Goal: Task Accomplishment & Management: Complete application form

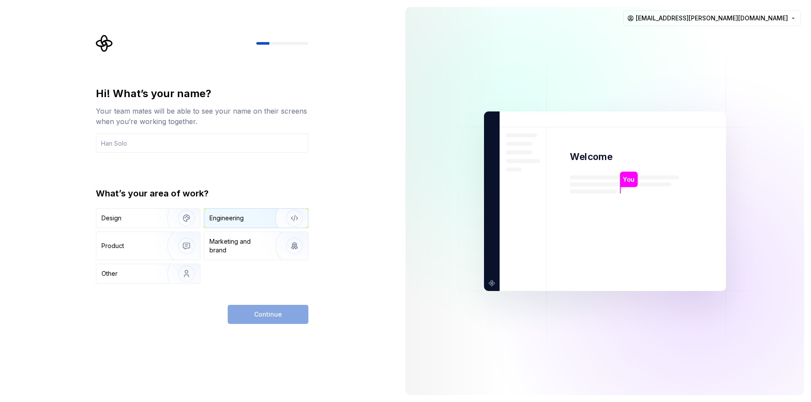
click at [234, 216] on div "Engineering" at bounding box center [226, 218] width 34 height 9
click at [202, 145] on input "text" at bounding box center [202, 143] width 212 height 19
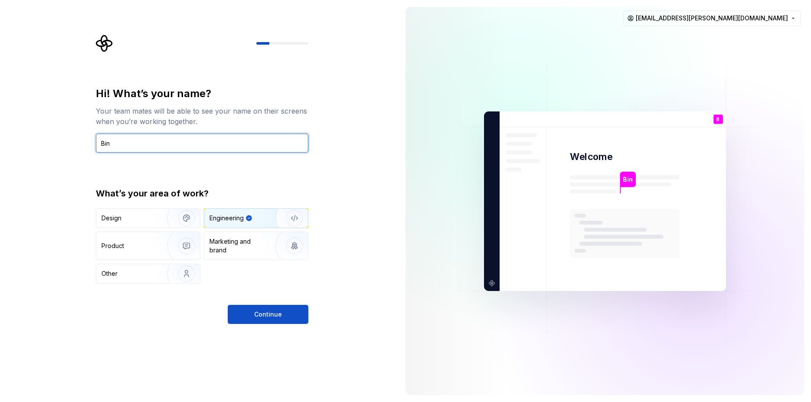
type input "Bin"
click at [278, 172] on div "Hi! What’s your name? Your team mates will be able to see your name on their sc…" at bounding box center [202, 185] width 212 height 197
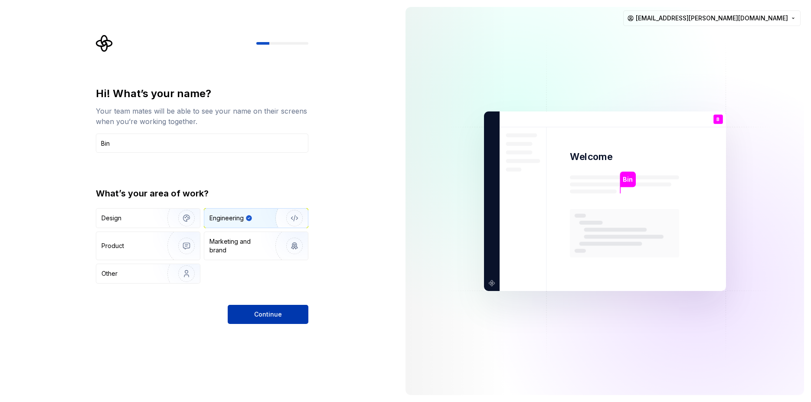
click at [278, 314] on span "Continue" at bounding box center [268, 314] width 28 height 9
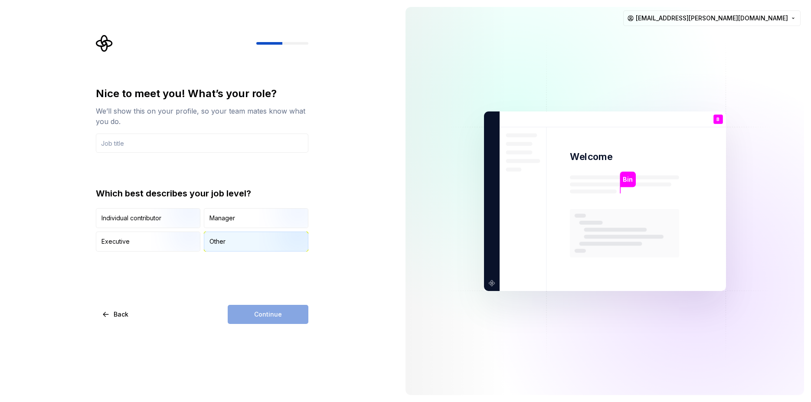
click at [217, 238] on div "Other" at bounding box center [217, 241] width 16 height 9
click at [176, 211] on img "button" at bounding box center [179, 229] width 56 height 58
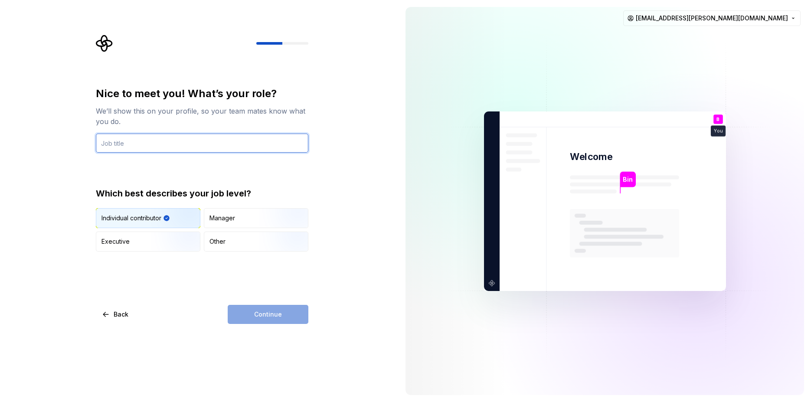
click at [201, 141] on input "text" at bounding box center [202, 143] width 212 height 19
type input "Developer"
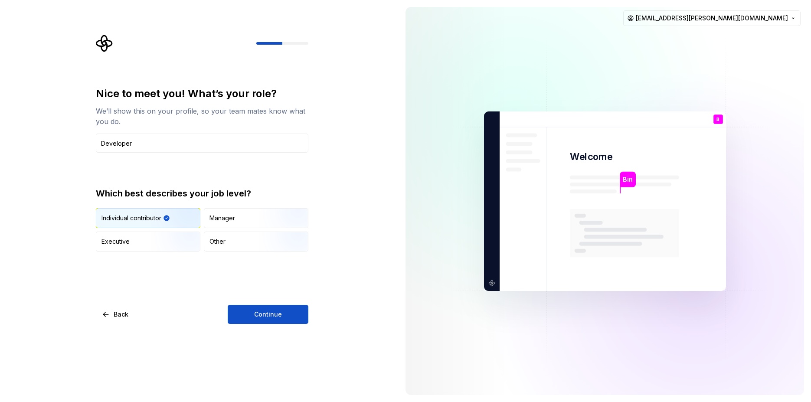
click at [207, 155] on div "Nice to meet you! What’s your role? We’ll show this on your profile, so your te…" at bounding box center [202, 169] width 212 height 165
click at [272, 321] on button "Continue" at bounding box center [268, 314] width 81 height 19
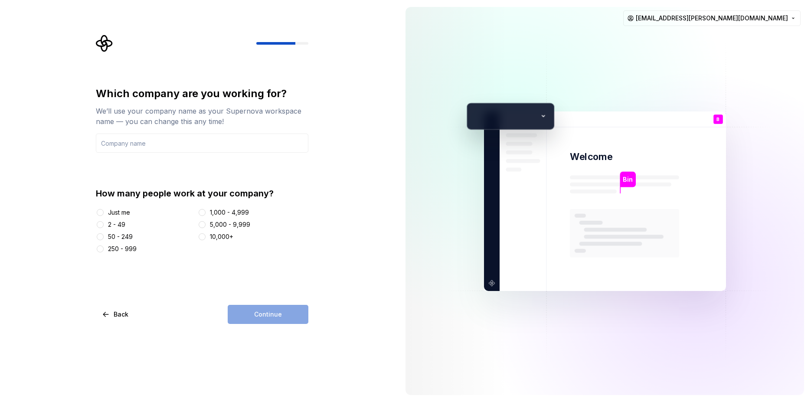
click at [109, 213] on div "Just me" at bounding box center [119, 212] width 22 height 9
click at [104, 213] on button "Just me" at bounding box center [100, 212] width 7 height 7
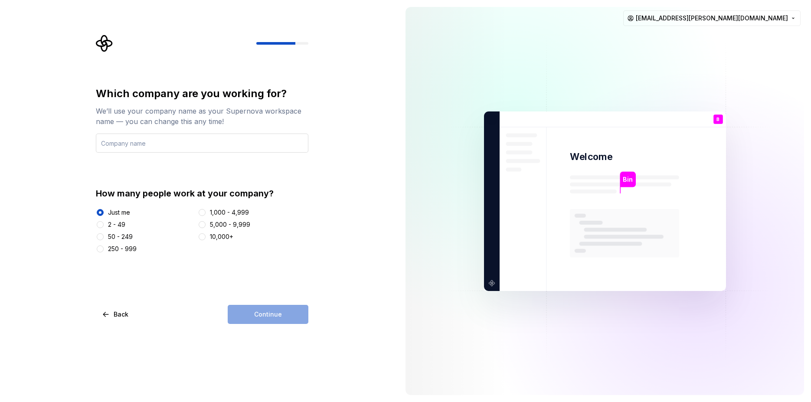
click at [181, 141] on input "text" at bounding box center [202, 143] width 212 height 19
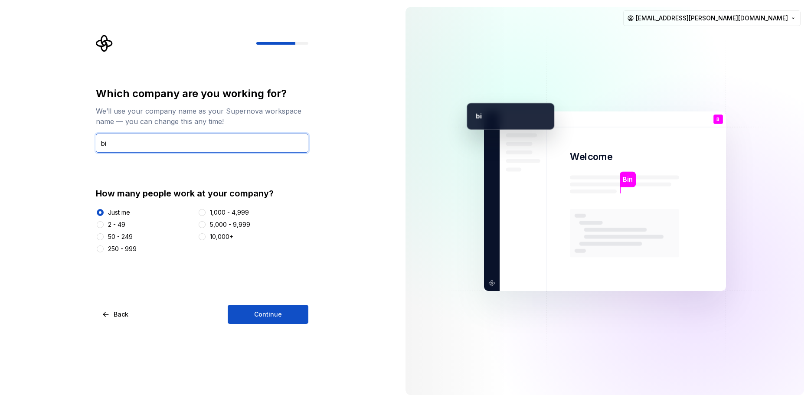
type input "b"
type input "Bin"
click at [252, 330] on div "Which company are you working for? We’ll use your company name as your Supernov…" at bounding box center [199, 201] width 399 height 402
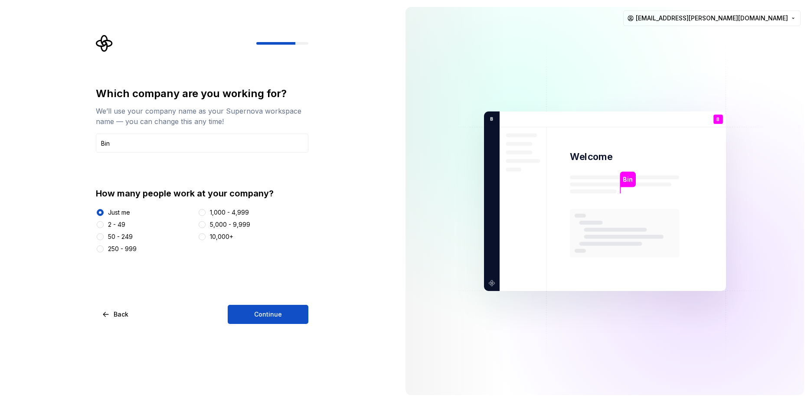
click at [262, 304] on div "Which company are you working for? We’ll use your company name as your Supernov…" at bounding box center [202, 205] width 212 height 237
click at [262, 310] on button "Continue" at bounding box center [268, 314] width 81 height 19
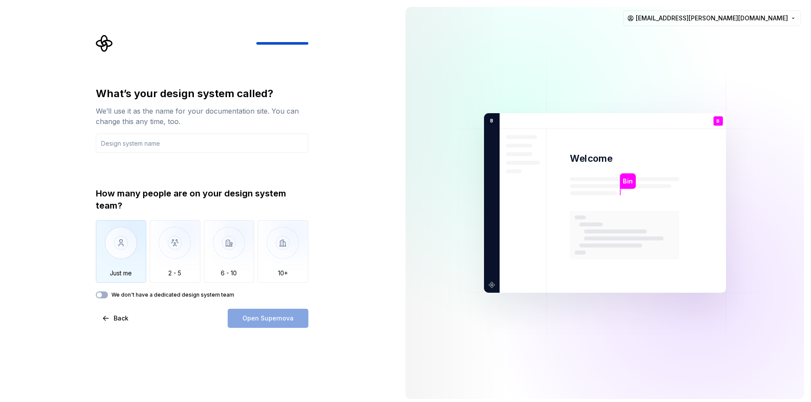
click at [128, 248] on img "button" at bounding box center [121, 249] width 51 height 58
click at [262, 322] on div "Open Supernova" at bounding box center [268, 318] width 81 height 19
click at [221, 134] on input "text" at bounding box center [202, 143] width 212 height 19
click at [280, 327] on button "Open Supernova" at bounding box center [268, 318] width 81 height 19
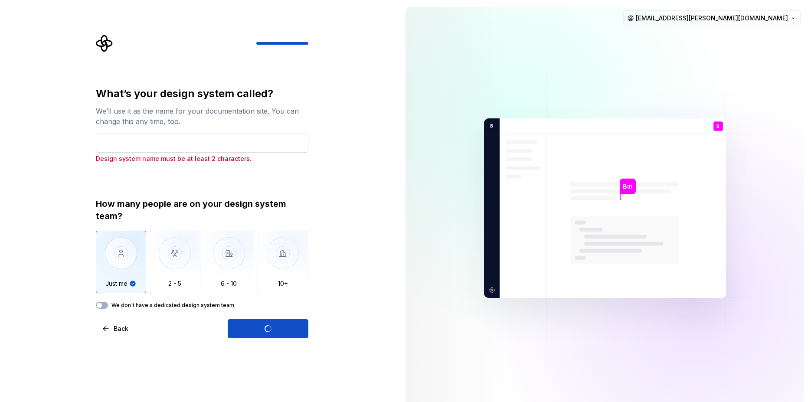
click at [266, 141] on input "text" at bounding box center [202, 143] width 212 height 19
click at [289, 354] on div "What’s your design system called? We’ll use it as the name for your documentati…" at bounding box center [199, 208] width 399 height 416
click at [286, 326] on div "Open Supernova" at bounding box center [268, 328] width 81 height 19
click at [161, 306] on label "We don't have a dedicated design system team" at bounding box center [172, 305] width 123 height 7
click at [108, 306] on button "We don't have a dedicated design system team" at bounding box center [102, 305] width 12 height 7
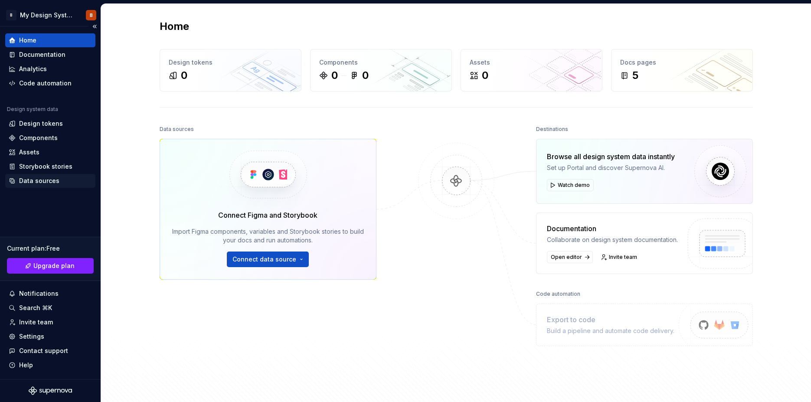
click at [24, 181] on div "Data sources" at bounding box center [39, 180] width 40 height 9
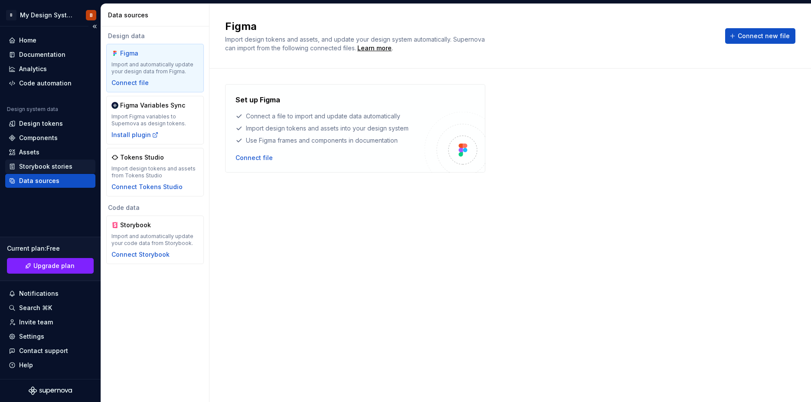
click at [24, 172] on div "Storybook stories" at bounding box center [50, 167] width 90 height 14
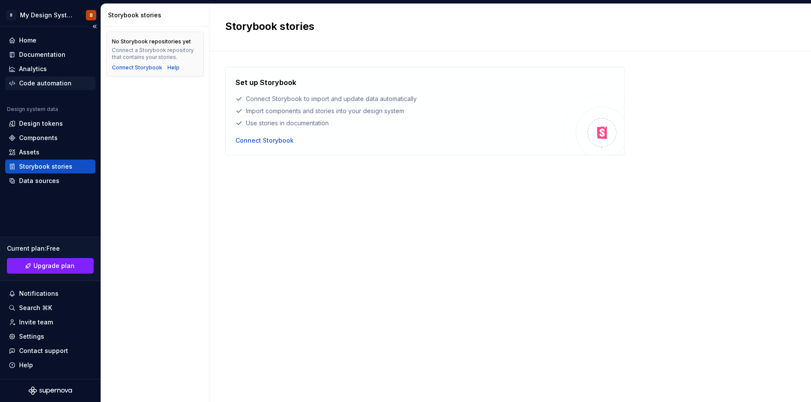
click at [61, 79] on div "Code automation" at bounding box center [45, 83] width 52 height 9
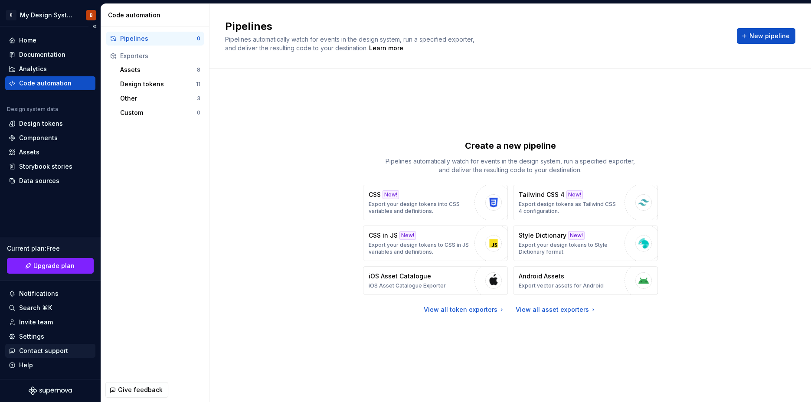
click at [52, 344] on div "Contact support" at bounding box center [50, 351] width 90 height 14
click at [53, 339] on div "Settings" at bounding box center [50, 336] width 83 height 9
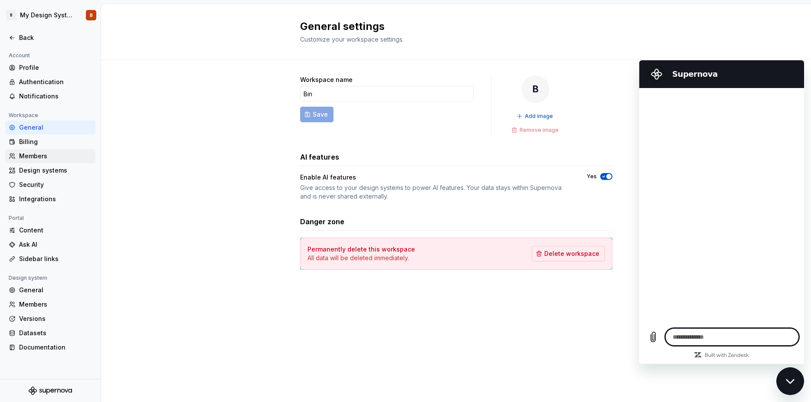
type textarea "*"
